Goal: Navigation & Orientation: Find specific page/section

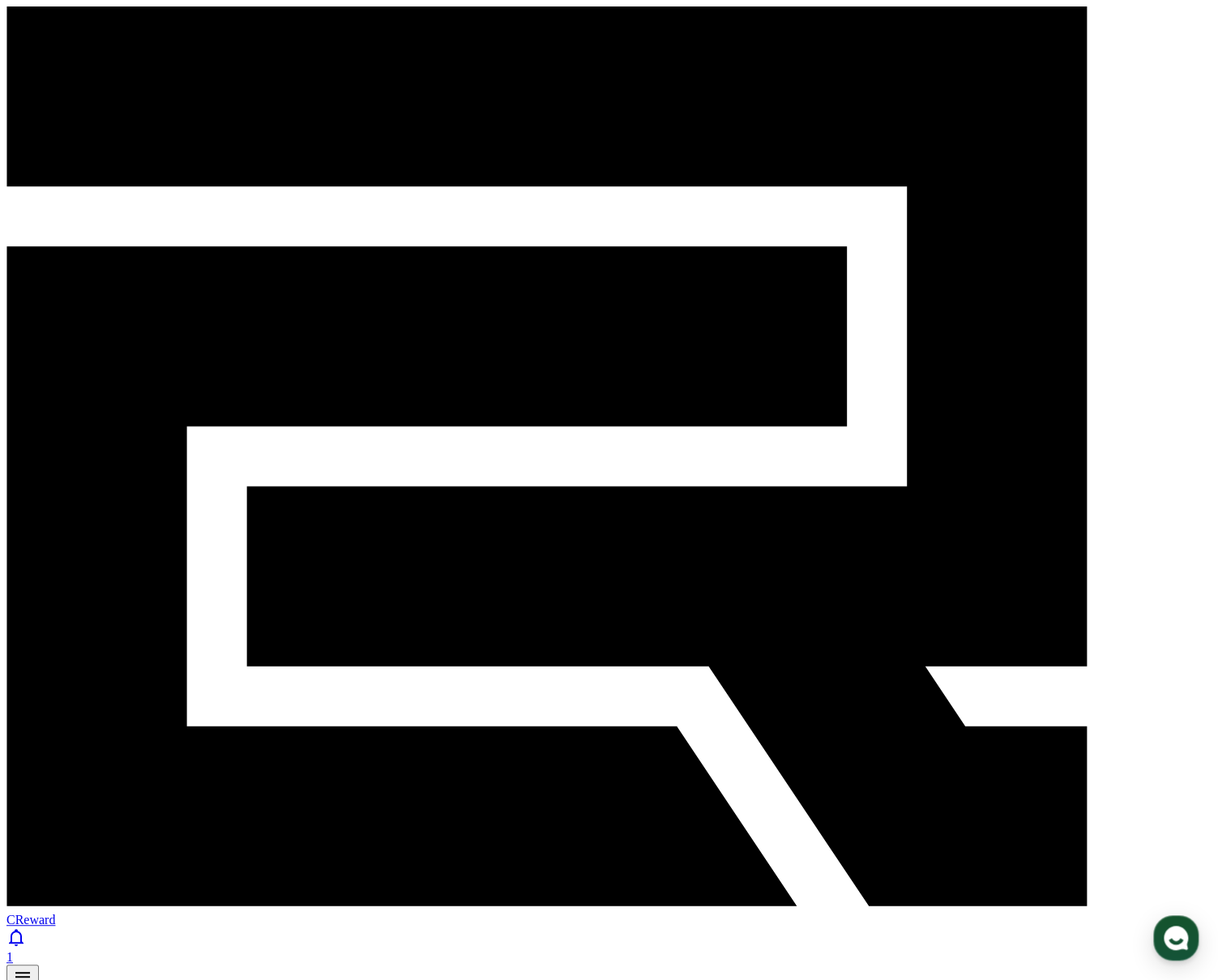
click at [110, 980] on link "마이페이지" at bounding box center [77, 999] width 65 height 14
select select "**********"
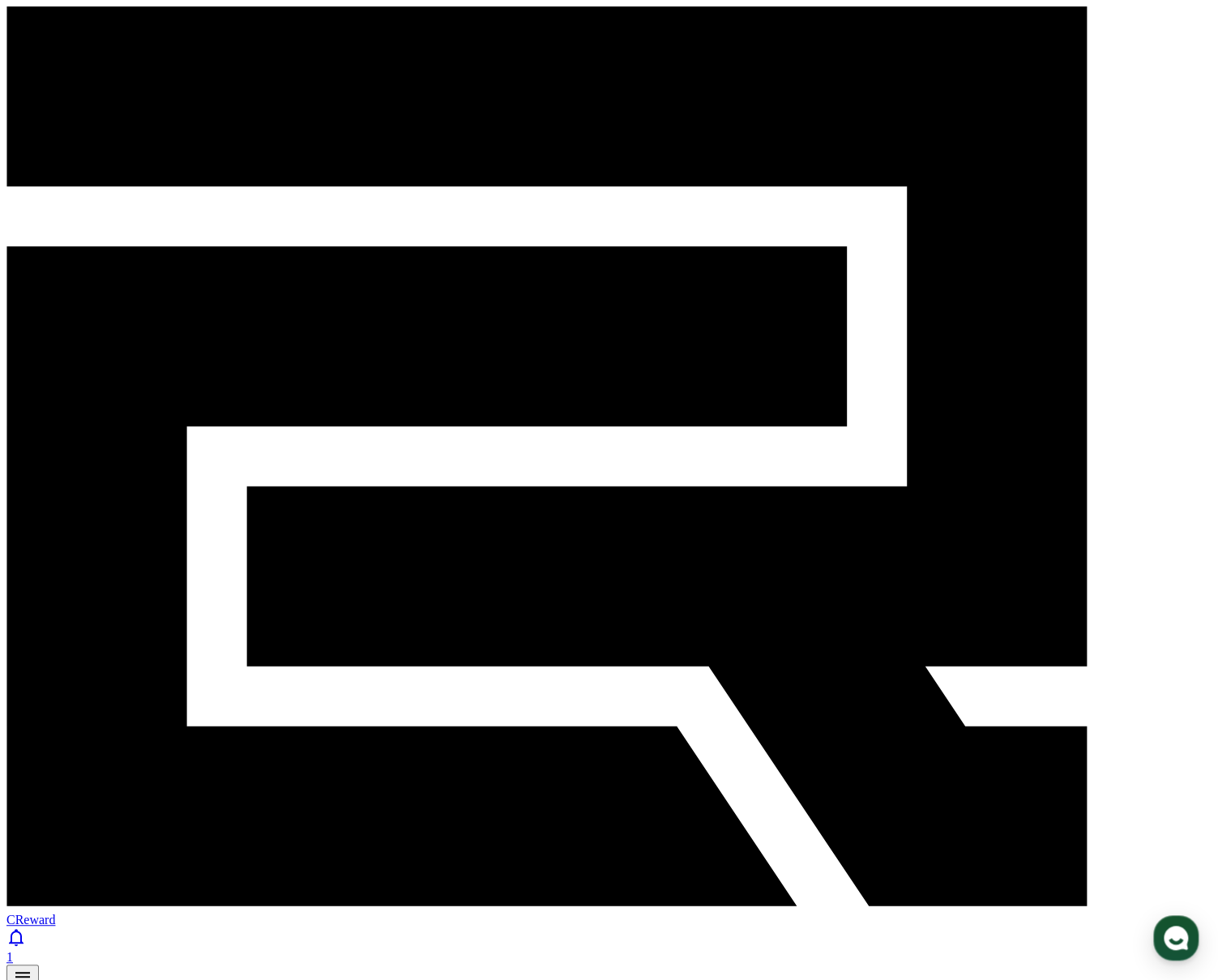
click at [1120, 951] on div "1" at bounding box center [608, 958] width 1205 height 14
